Goal: Transaction & Acquisition: Subscribe to service/newsletter

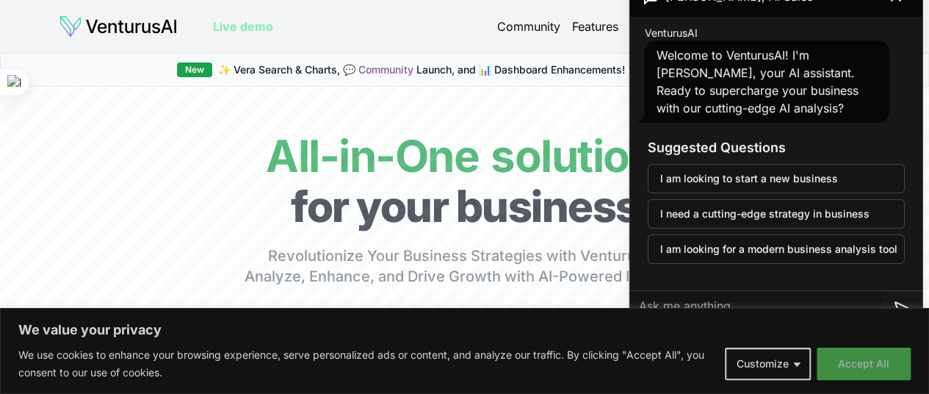
click at [836, 363] on button "Accept All" at bounding box center [864, 363] width 94 height 32
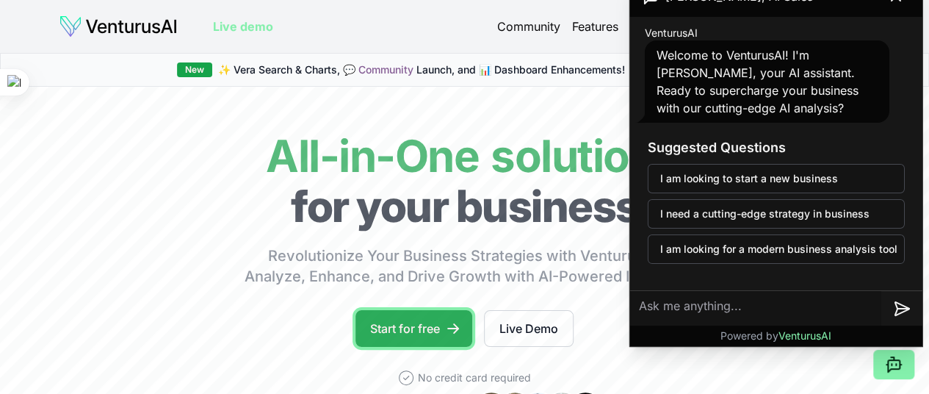
click at [442, 347] on link "Start for free" at bounding box center [413, 328] width 117 height 37
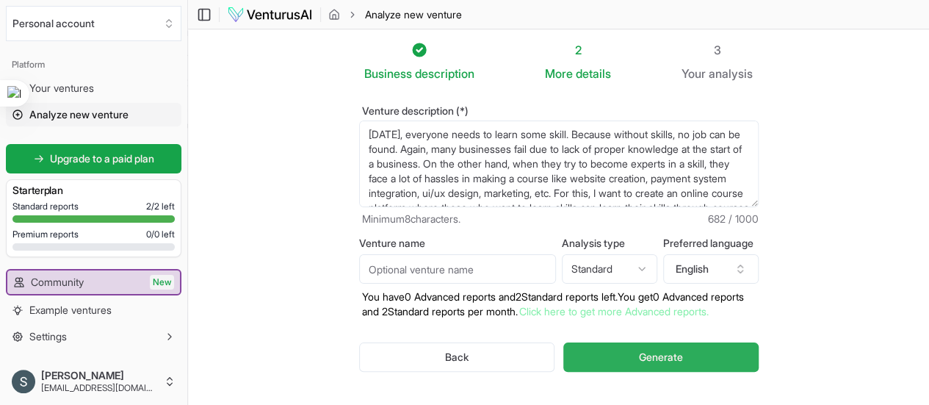
click at [683, 361] on span "Generate" at bounding box center [661, 357] width 44 height 15
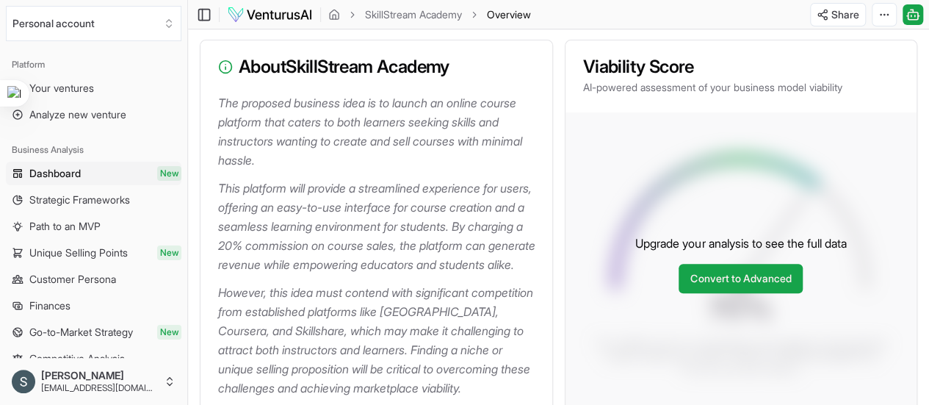
scroll to position [147, 0]
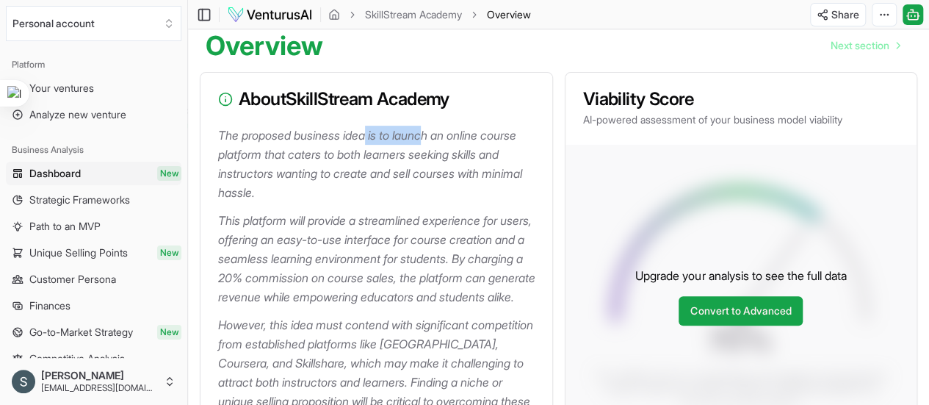
drag, startPoint x: 399, startPoint y: 146, endPoint x: 434, endPoint y: 149, distance: 35.4
click at [434, 149] on p "The proposed business idea is to launch an online course platform that caters t…" at bounding box center [379, 164] width 322 height 76
click at [277, 164] on p "The proposed business idea is to launch an online course platform that caters t…" at bounding box center [379, 164] width 322 height 76
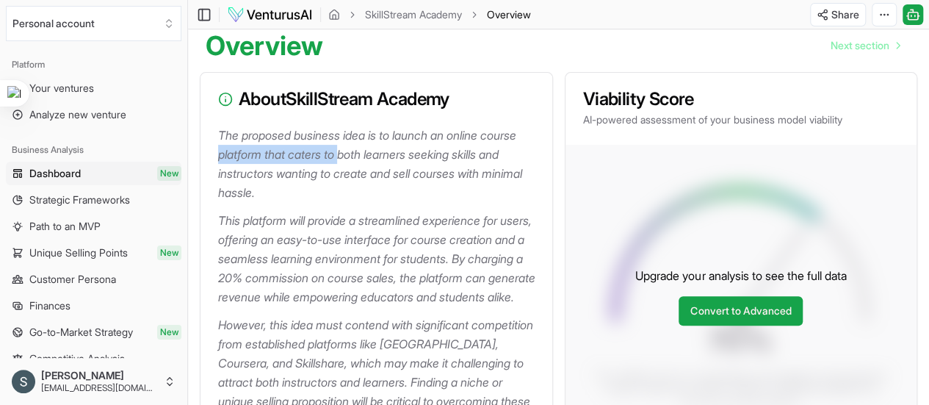
drag, startPoint x: 219, startPoint y: 162, endPoint x: 347, endPoint y: 164, distance: 127.8
click at [347, 164] on p "The proposed business idea is to launch an online course platform that caters t…" at bounding box center [379, 164] width 322 height 76
click at [282, 183] on button at bounding box center [291, 186] width 19 height 19
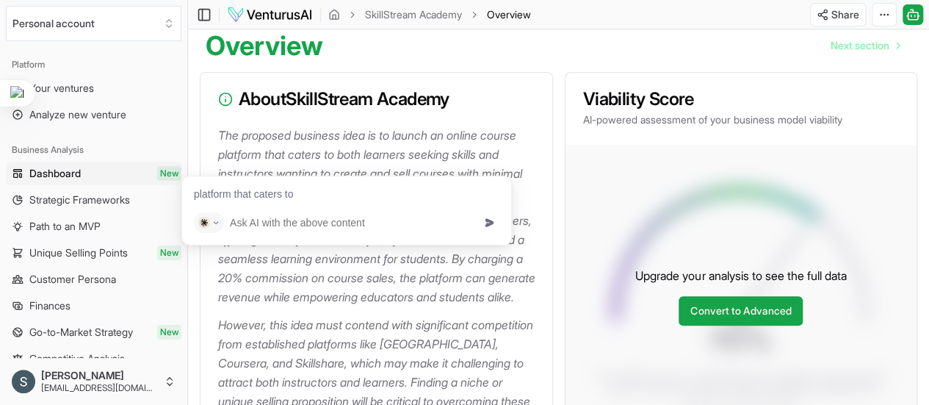
click at [496, 123] on div "About SkillStream Academy" at bounding box center [376, 99] width 352 height 53
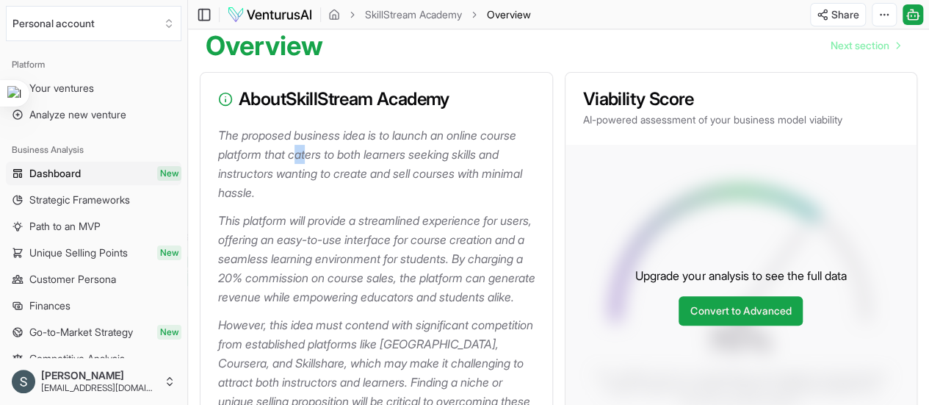
click at [311, 159] on p "The proposed business idea is to launch an online course platform that caters t…" at bounding box center [379, 164] width 322 height 76
click at [353, 157] on p "The proposed business idea is to launch an online course platform that caters t…" at bounding box center [379, 164] width 322 height 76
drag, startPoint x: 217, startPoint y: 178, endPoint x: 278, endPoint y: 182, distance: 60.3
click at [278, 182] on p "The proposed business idea is to launch an online course platform that caters t…" at bounding box center [379, 164] width 322 height 76
click at [290, 176] on p "The proposed business idea is to launch an online course platform that caters t…" at bounding box center [379, 164] width 322 height 76
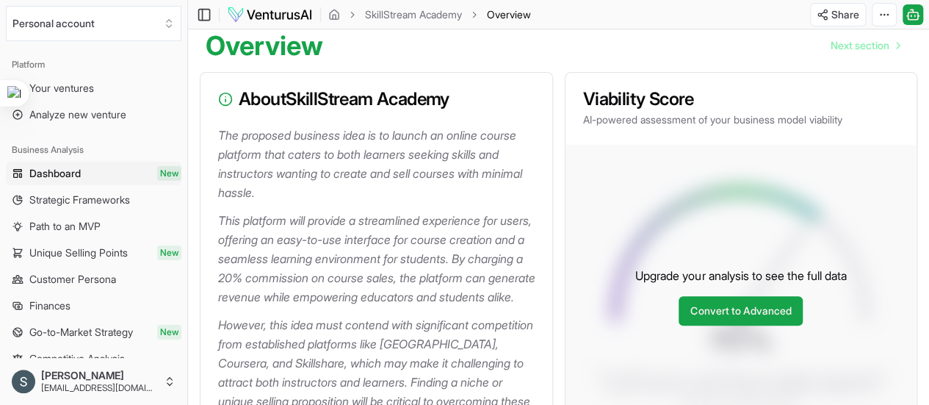
drag, startPoint x: 327, startPoint y: 178, endPoint x: 515, endPoint y: 198, distance: 189.8
click at [515, 198] on p "The proposed business idea is to launch an online course platform that caters t…" at bounding box center [379, 164] width 322 height 76
click at [270, 173] on p "The proposed business idea is to launch an online course platform that caters t…" at bounding box center [379, 164] width 322 height 76
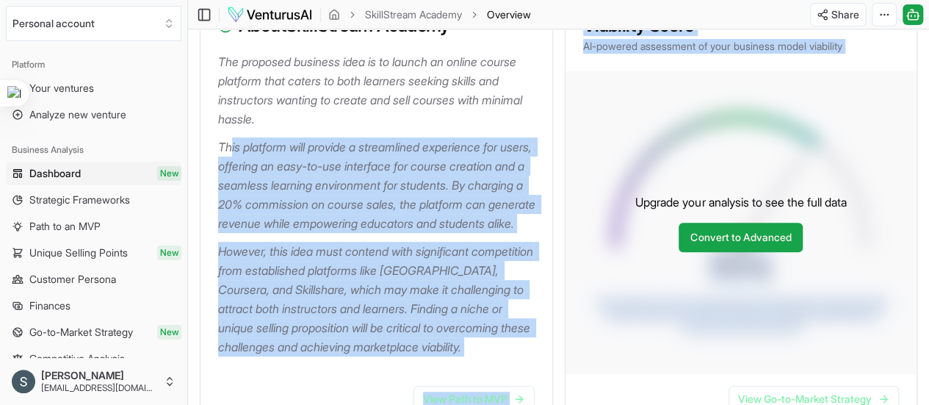
drag, startPoint x: 254, startPoint y: 156, endPoint x: 568, endPoint y: 164, distance: 313.6
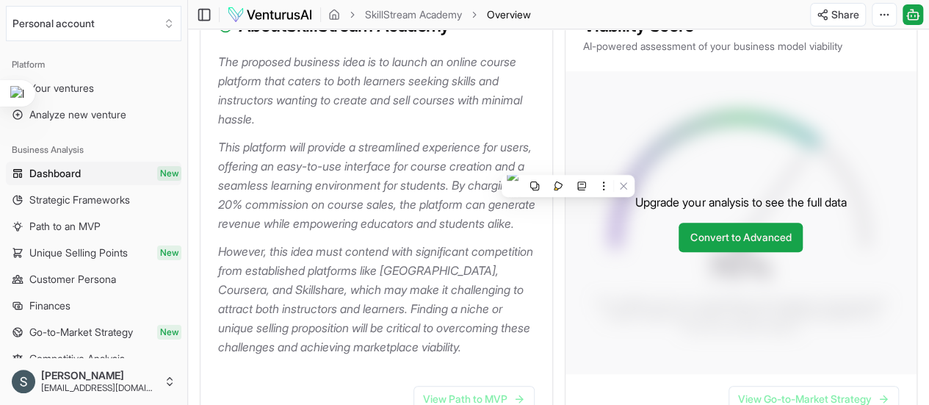
click at [402, 137] on div at bounding box center [379, 133] width 322 height 9
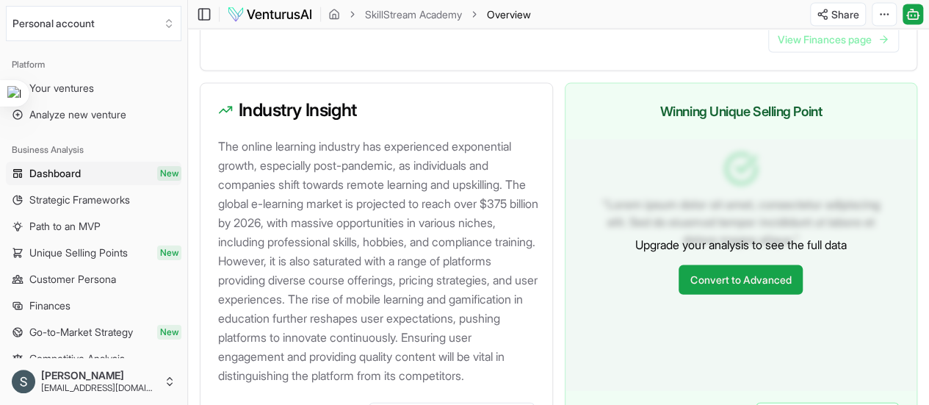
scroll to position [1542, 0]
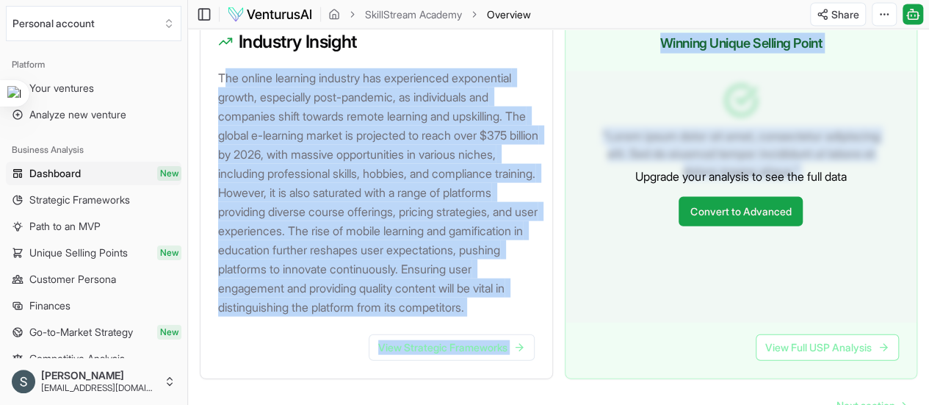
drag, startPoint x: 316, startPoint y: 102, endPoint x: 579, endPoint y: 104, distance: 262.9
click at [354, 104] on p "The online learning industry has experienced exponential growth, especially pos…" at bounding box center [379, 192] width 322 height 248
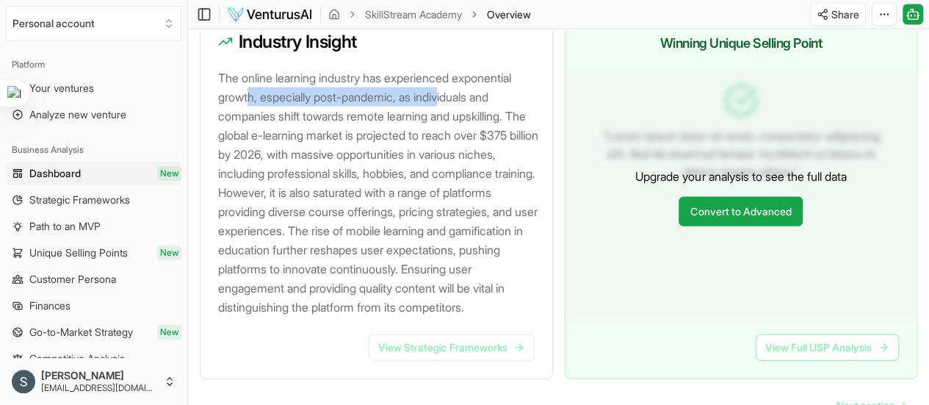
drag, startPoint x: 333, startPoint y: 118, endPoint x: 456, endPoint y: 121, distance: 122.7
click at [452, 121] on p "The online learning industry has experienced exponential growth, especially pos…" at bounding box center [379, 192] width 322 height 248
click at [234, 141] on p "The online learning industry has experienced exponential growth, especially pos…" at bounding box center [379, 192] width 322 height 248
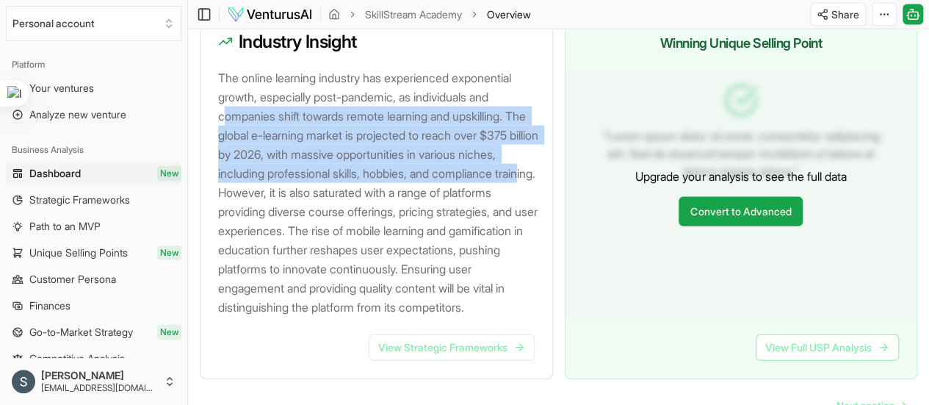
drag, startPoint x: 223, startPoint y: 141, endPoint x: 309, endPoint y: 208, distance: 108.8
click at [310, 208] on p "The online learning industry has experienced exponential growth, especially pos…" at bounding box center [379, 192] width 322 height 248
click at [264, 166] on p "The online learning industry has experienced exponential growth, especially pos…" at bounding box center [379, 192] width 322 height 248
click at [267, 165] on p "The online learning industry has experienced exponential growth, especially pos…" at bounding box center [379, 192] width 322 height 248
click at [245, 170] on p "The online learning industry has experienced exponential growth, especially pos…" at bounding box center [379, 192] width 322 height 248
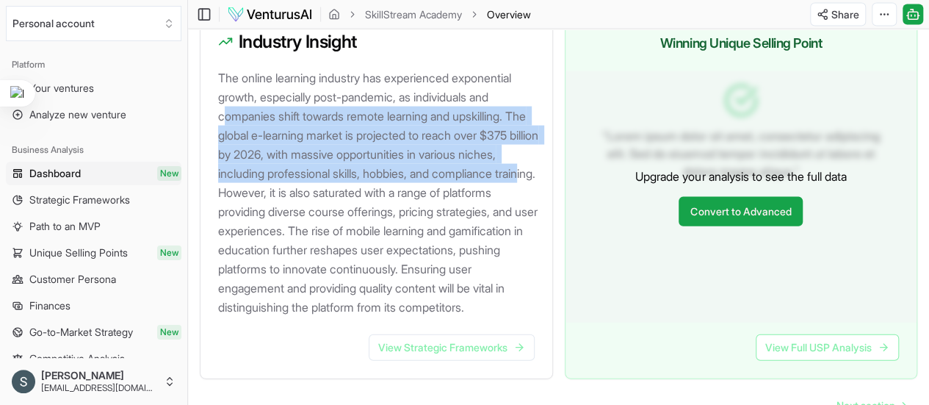
click at [316, 155] on p "The online learning industry has experienced exponential growth, especially pos…" at bounding box center [379, 192] width 322 height 248
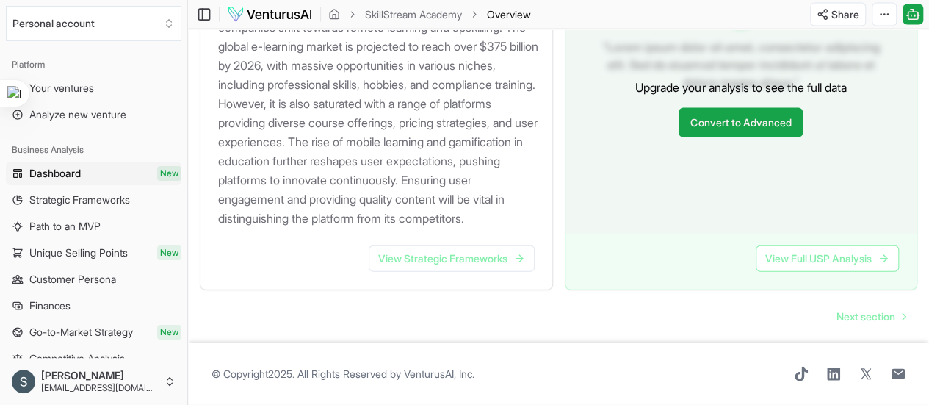
scroll to position [1610, 0]
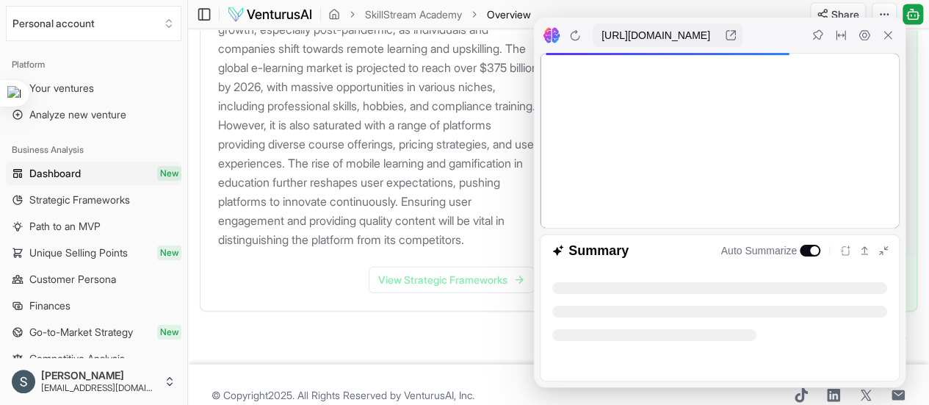
click at [886, 34] on icon at bounding box center [888, 36] width 8 height 8
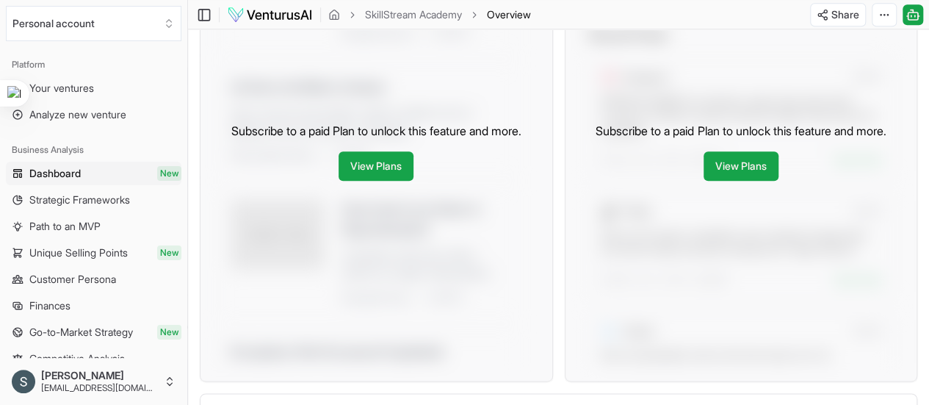
scroll to position [802, 0]
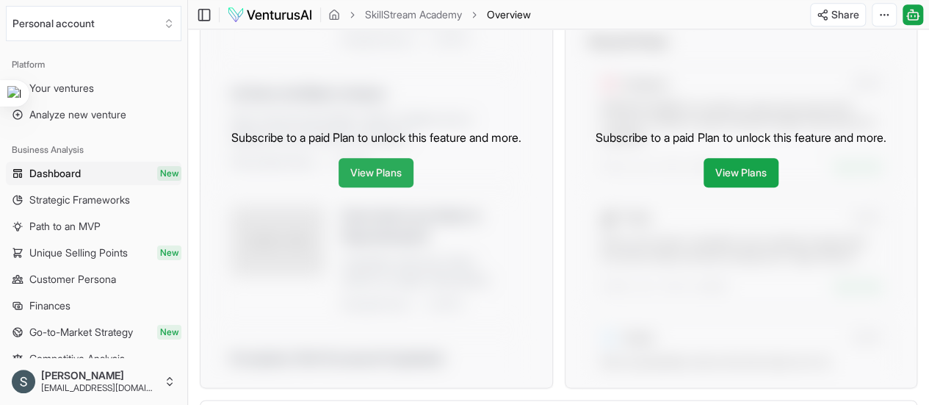
click at [373, 187] on link "View Plans" at bounding box center [376, 172] width 75 height 29
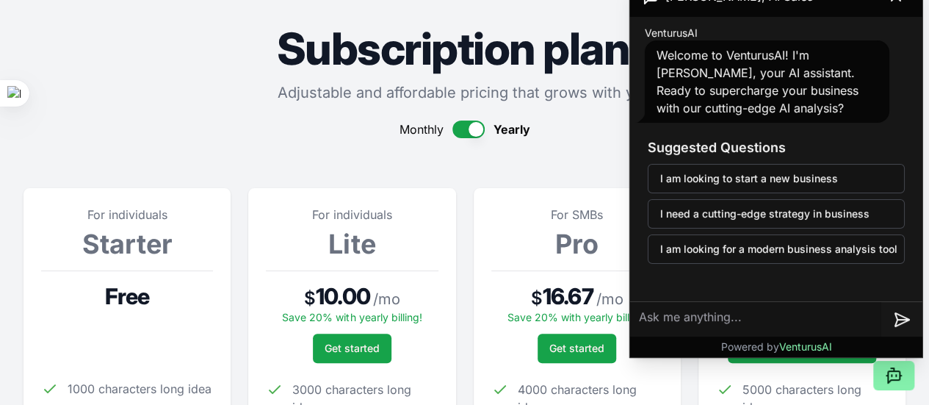
scroll to position [73, 0]
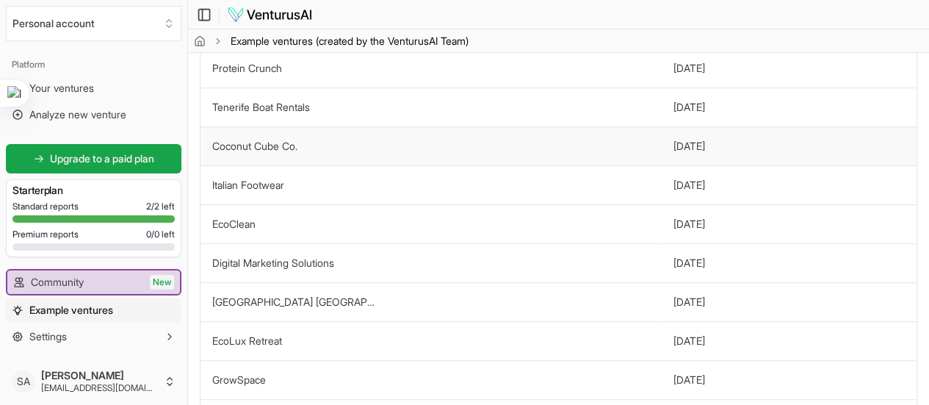
scroll to position [367, 0]
click at [261, 138] on link "Coconut Cube Co." at bounding box center [254, 144] width 85 height 12
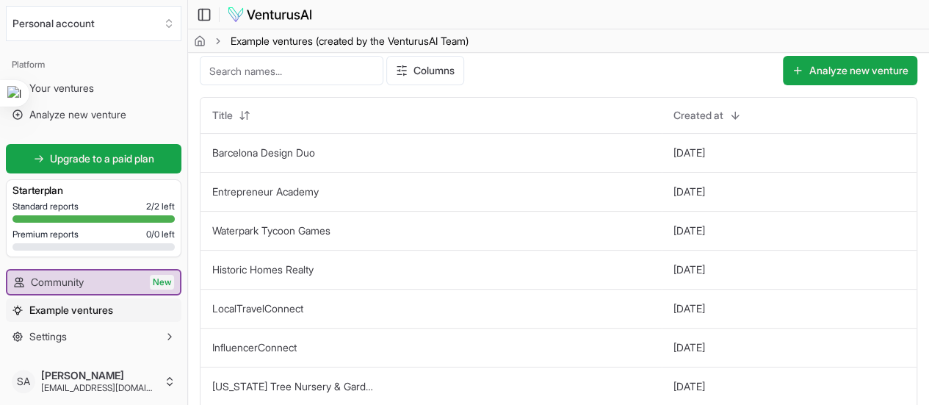
scroll to position [0, 0]
